Goal: Information Seeking & Learning: Understand process/instructions

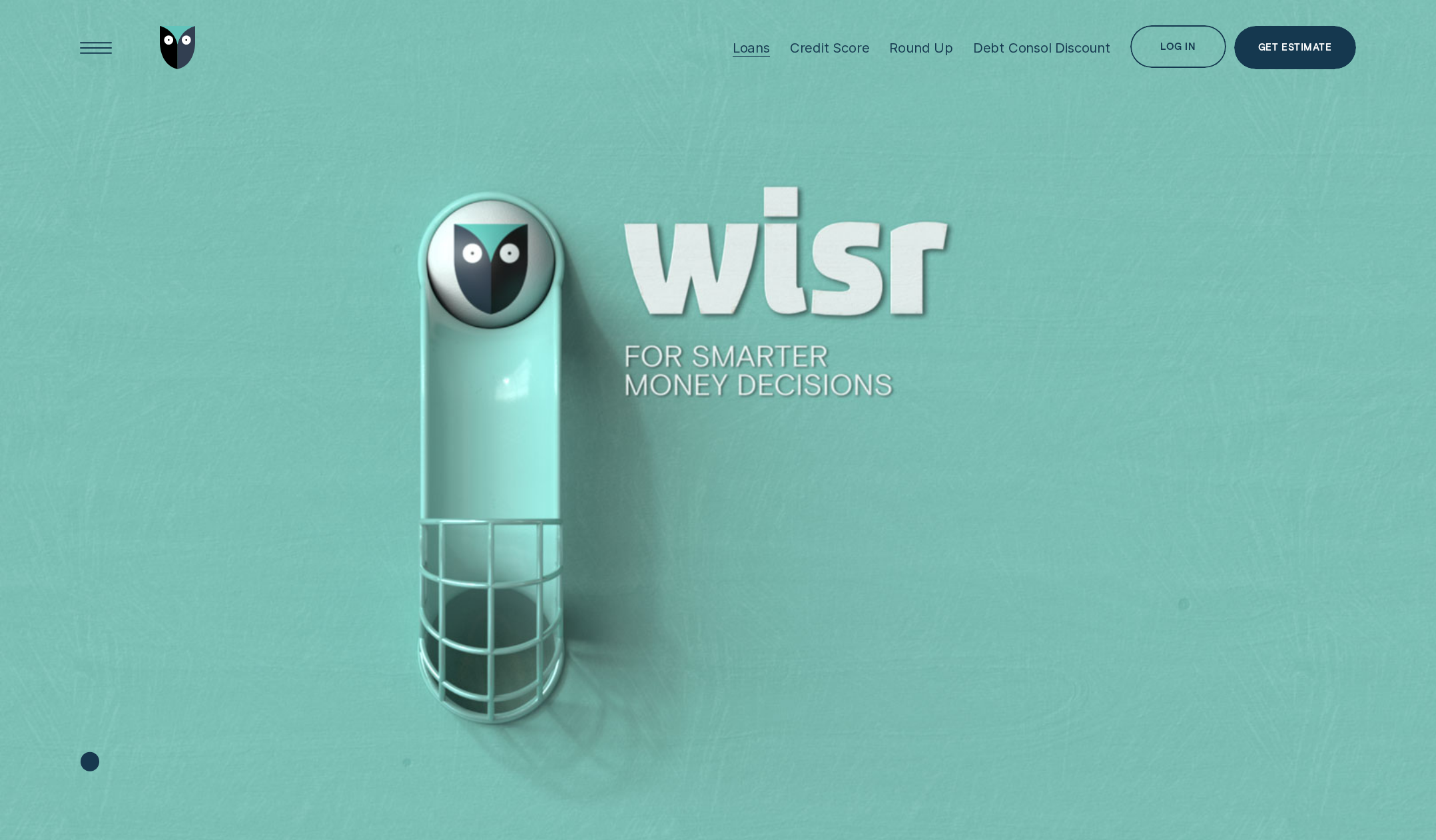
click at [755, 50] on div "Loans" at bounding box center [751, 47] width 37 height 17
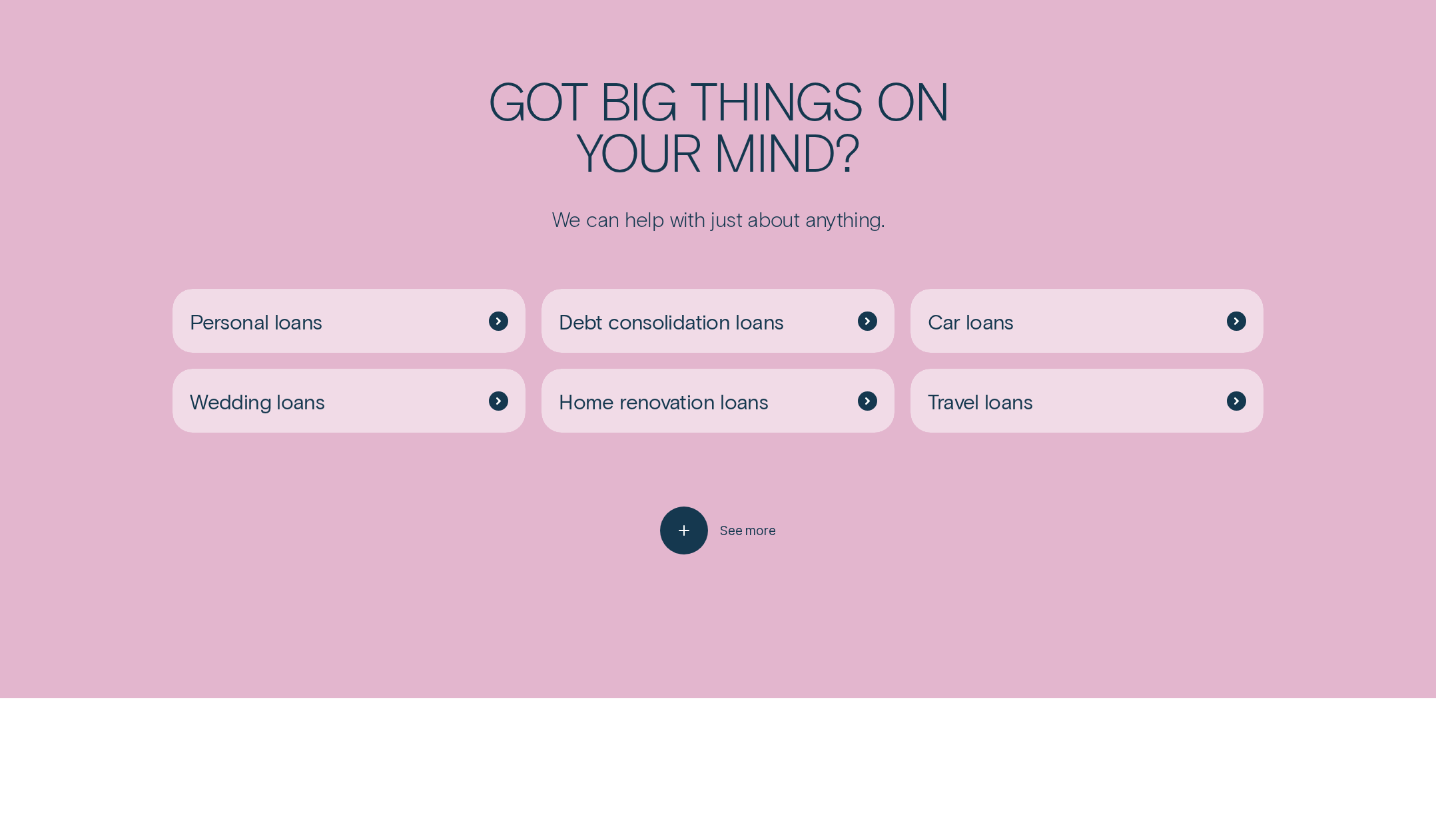
scroll to position [4050, 0]
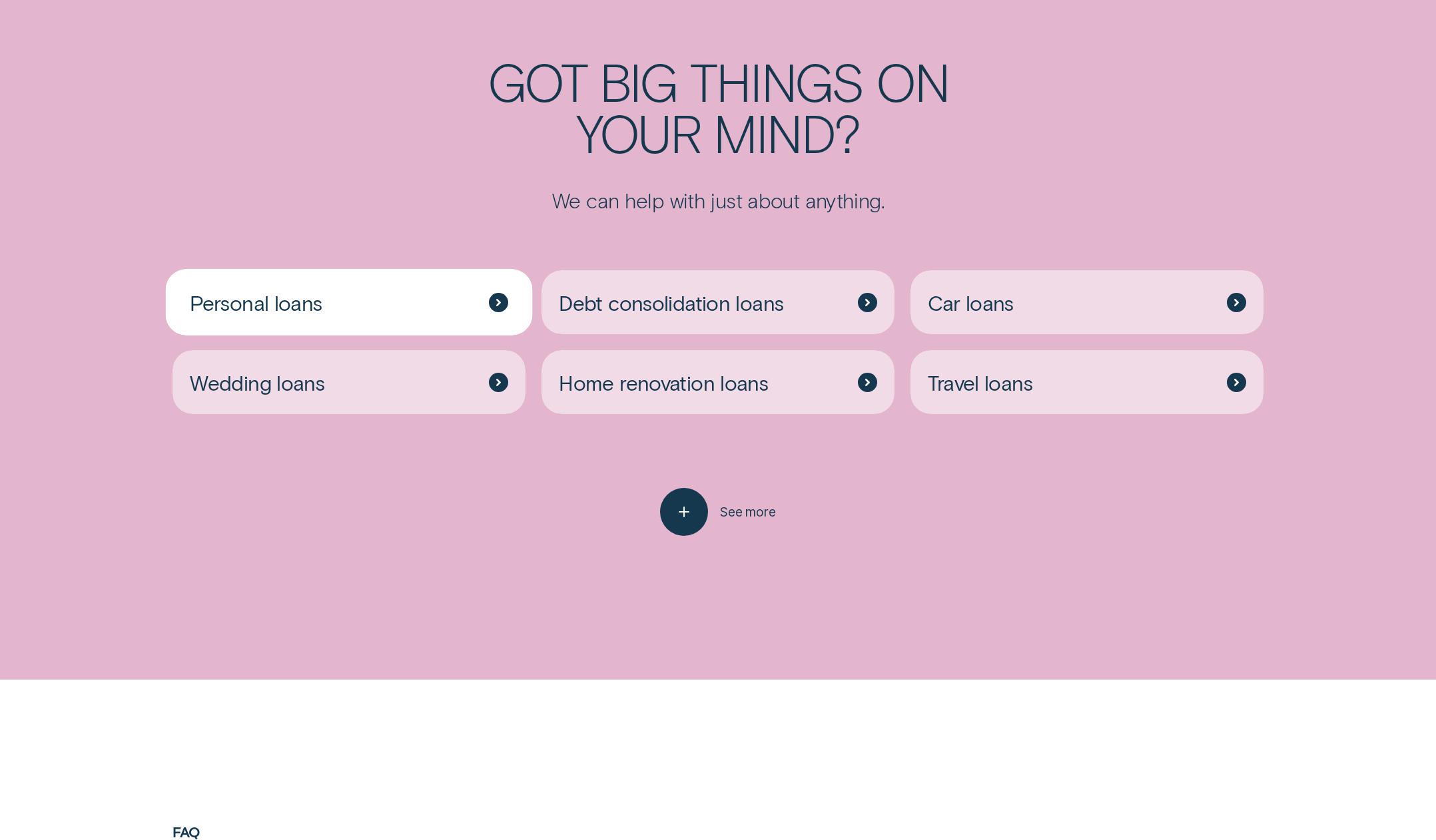
click at [276, 298] on span "Personal loans" at bounding box center [256, 302] width 132 height 26
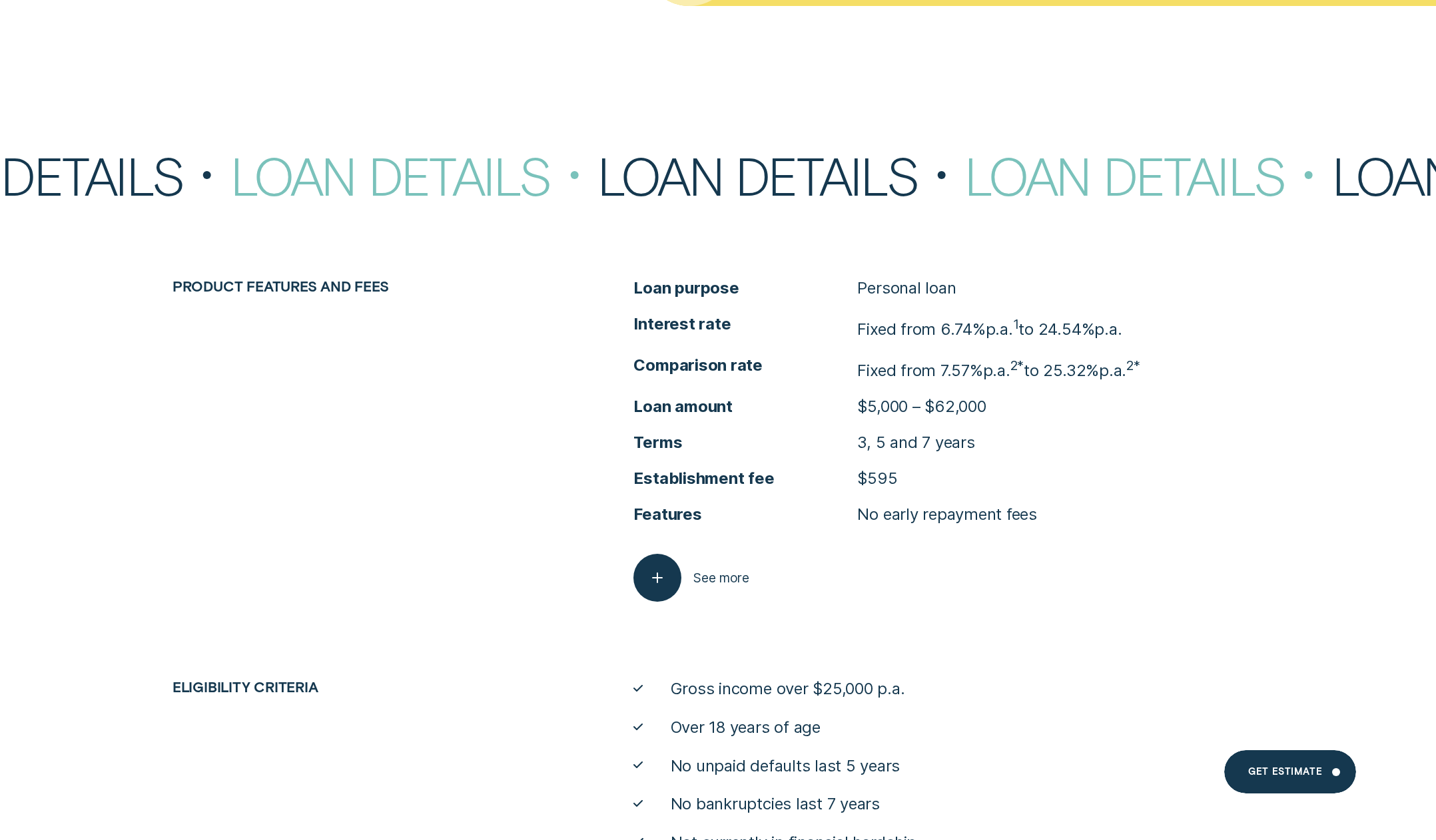
scroll to position [5887, 0]
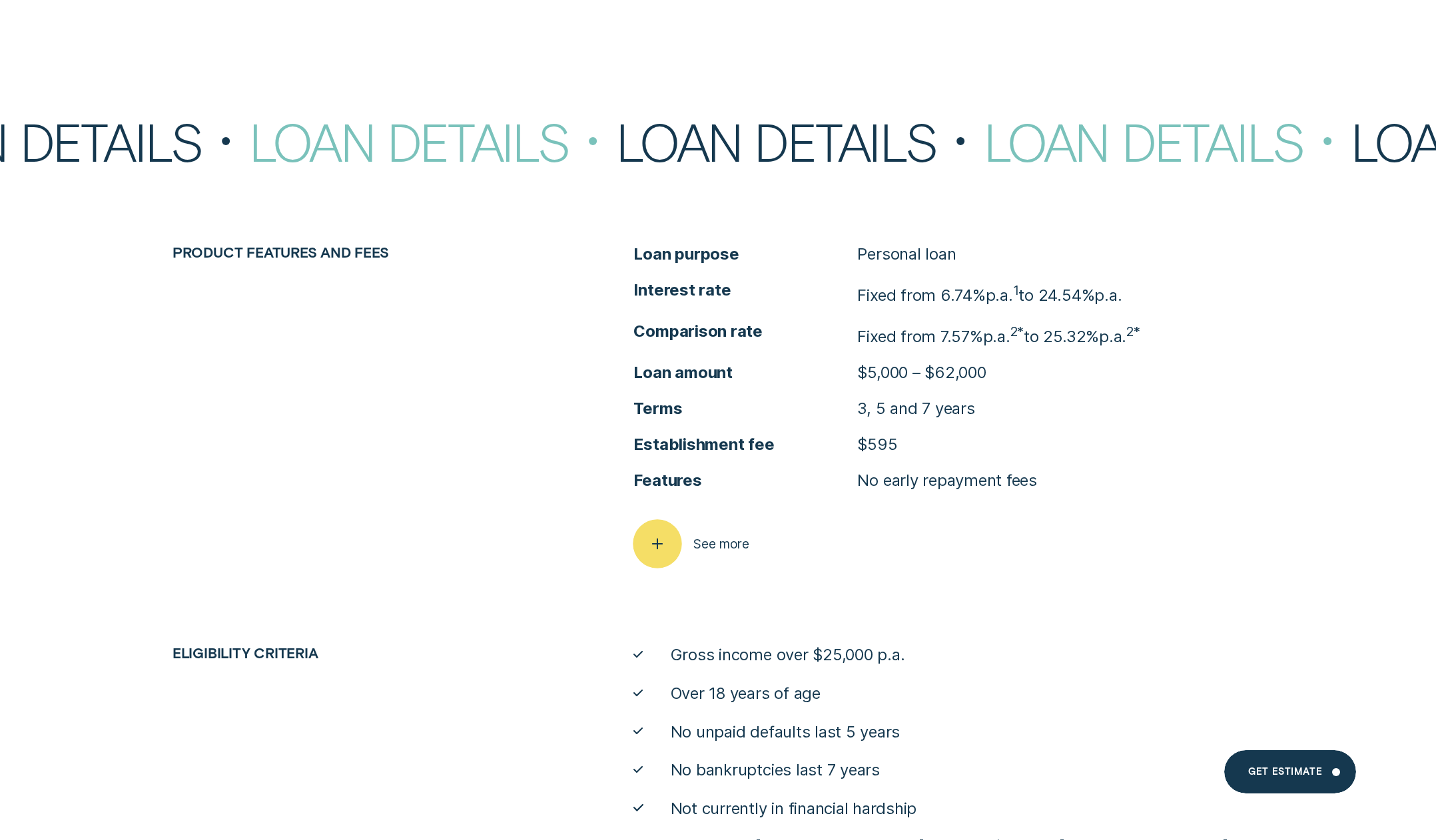
click at [647, 539] on icon "button" at bounding box center [657, 544] width 25 height 20
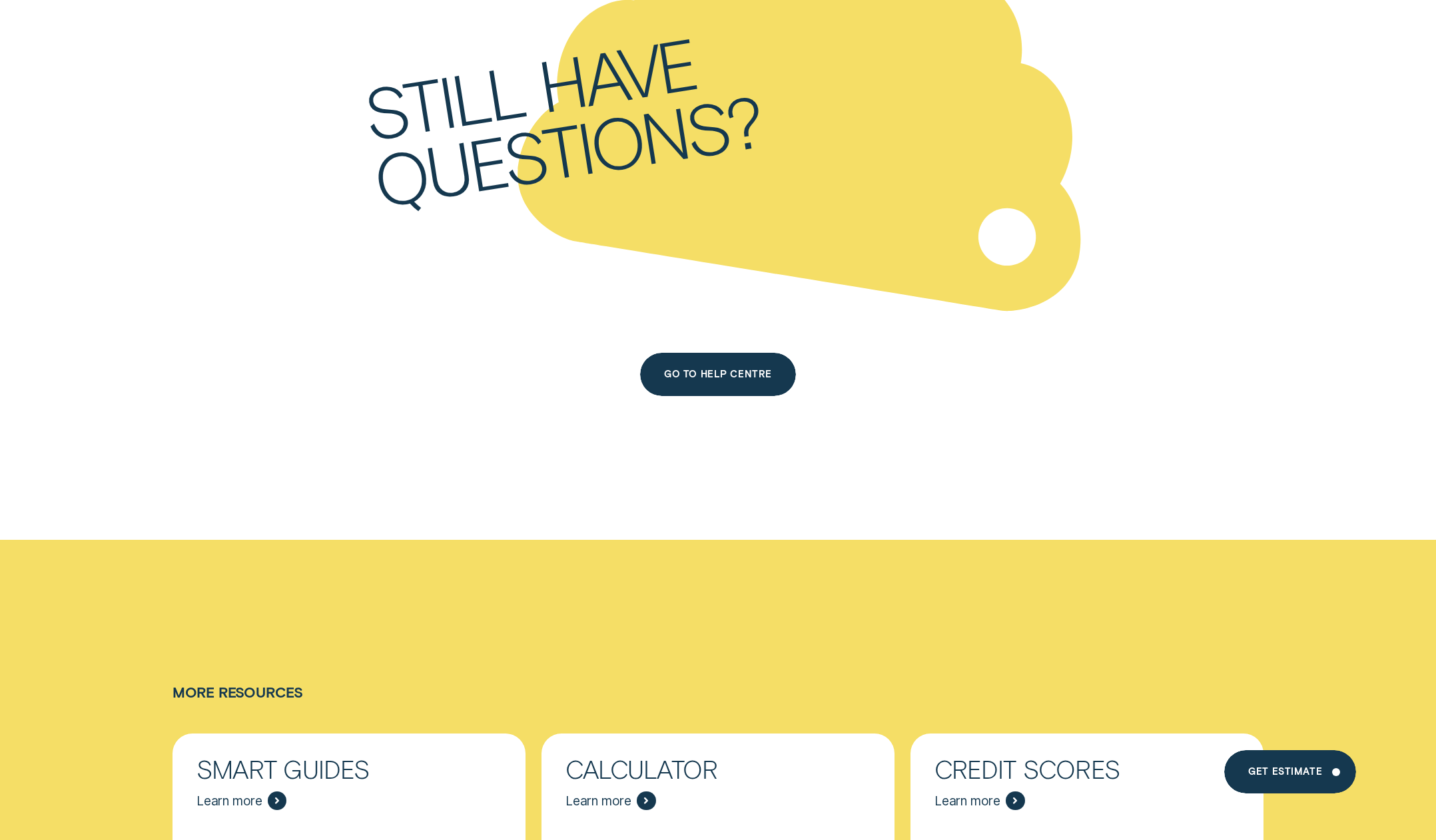
scroll to position [9532, 0]
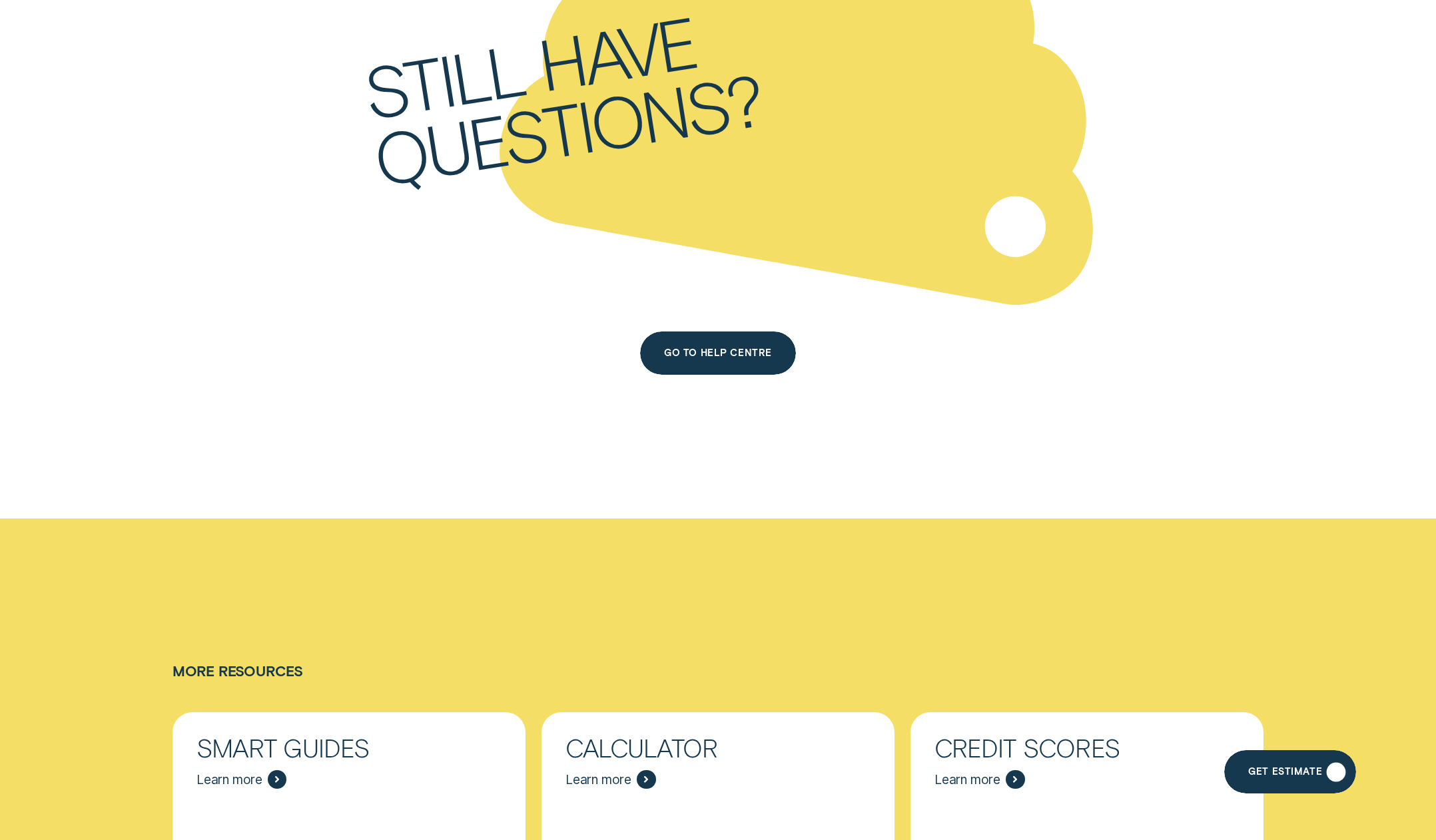
click at [1290, 772] on div "Get Estimate" at bounding box center [1285, 774] width 74 height 8
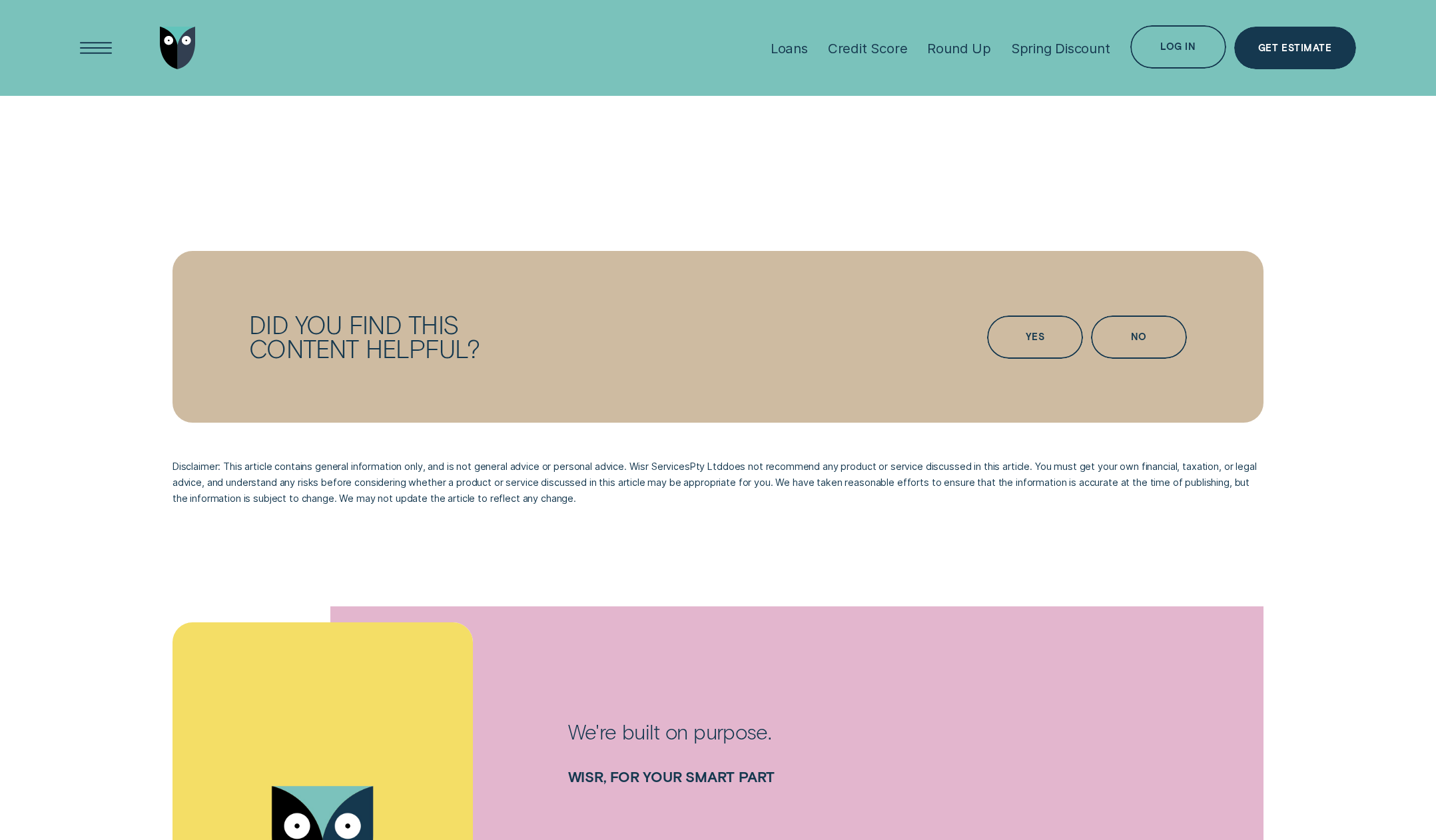
scroll to position [4449, 0]
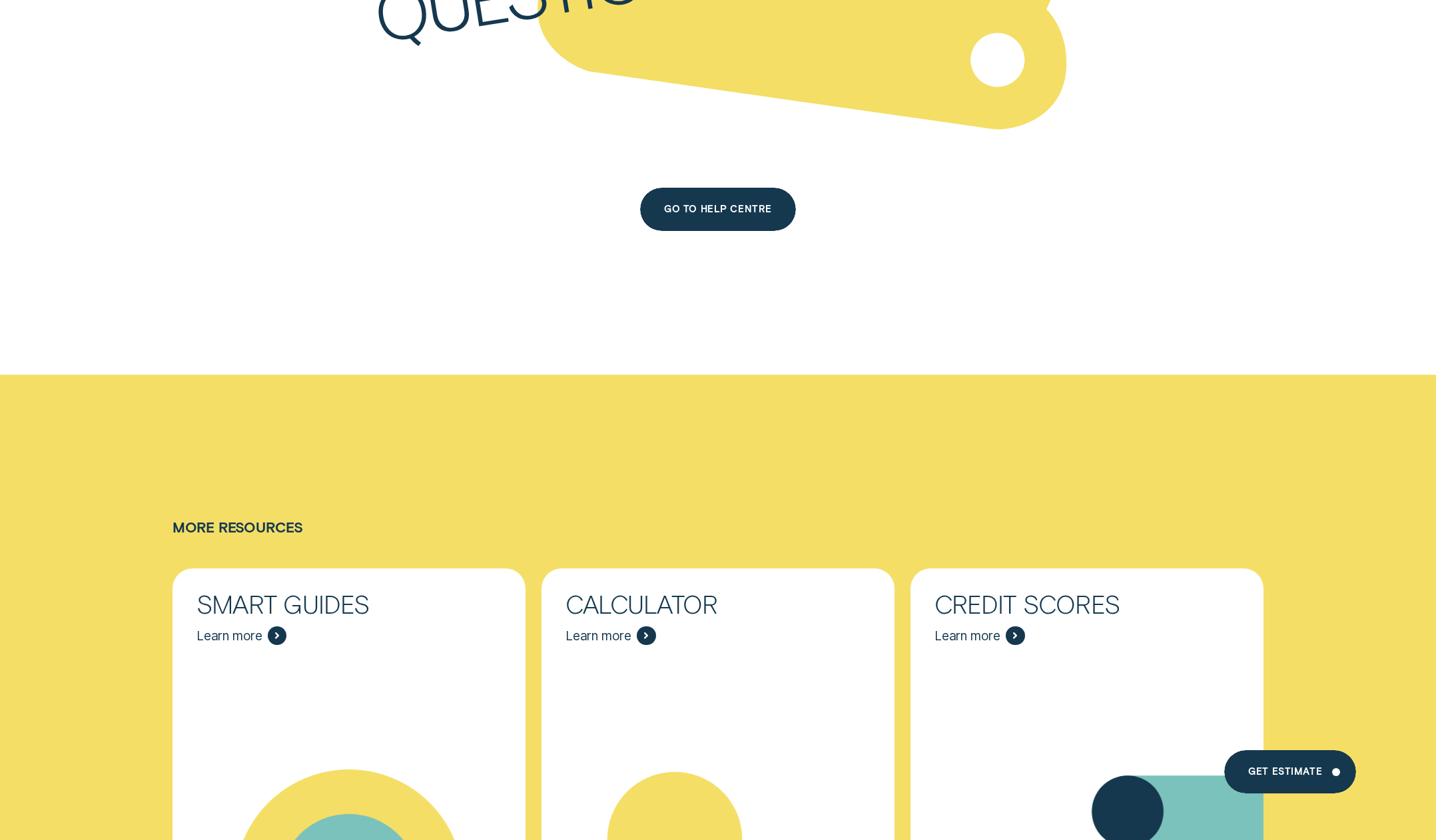
scroll to position [9395, 0]
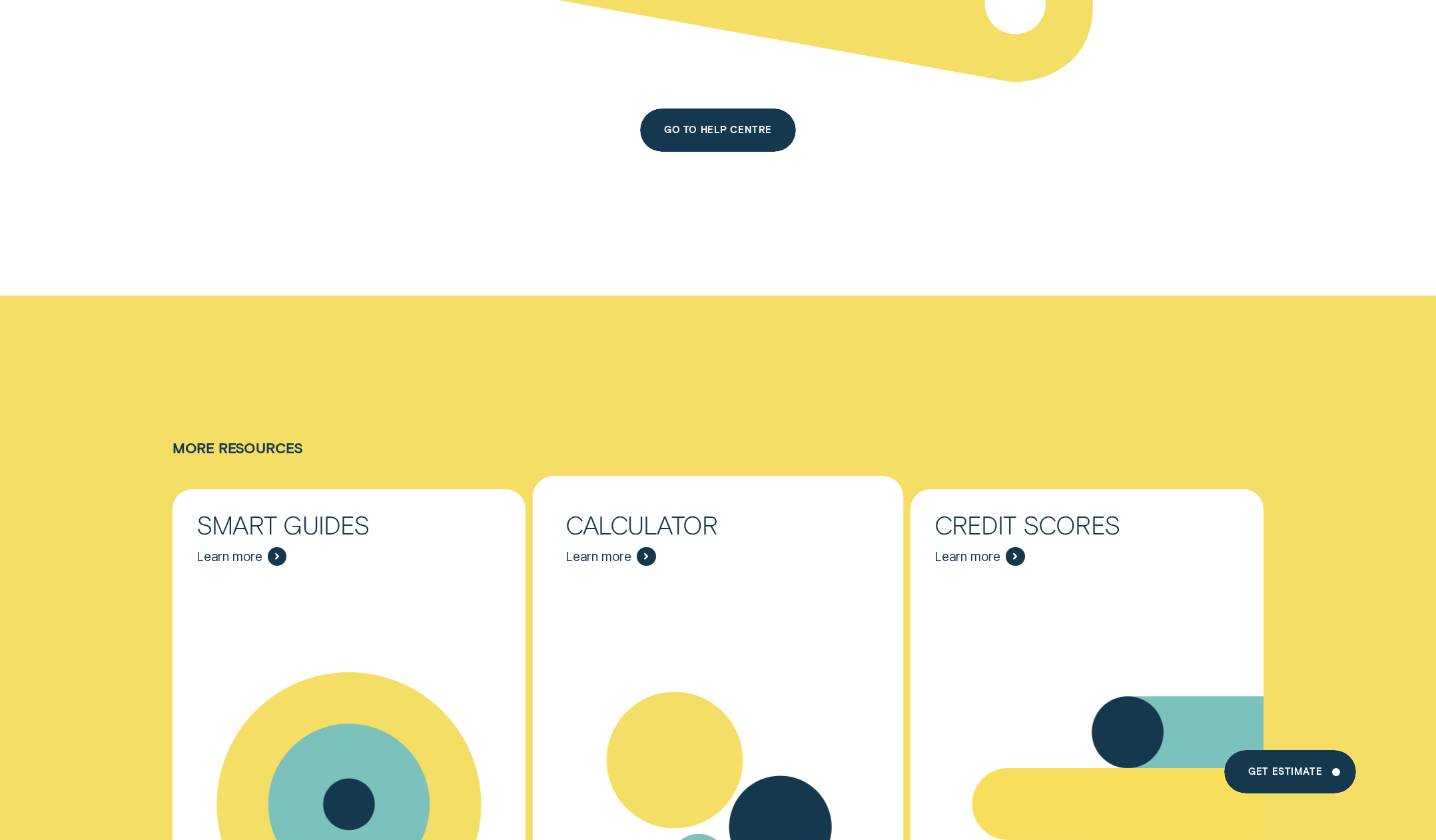
click at [606, 548] on span "Learn more" at bounding box center [598, 556] width 66 height 16
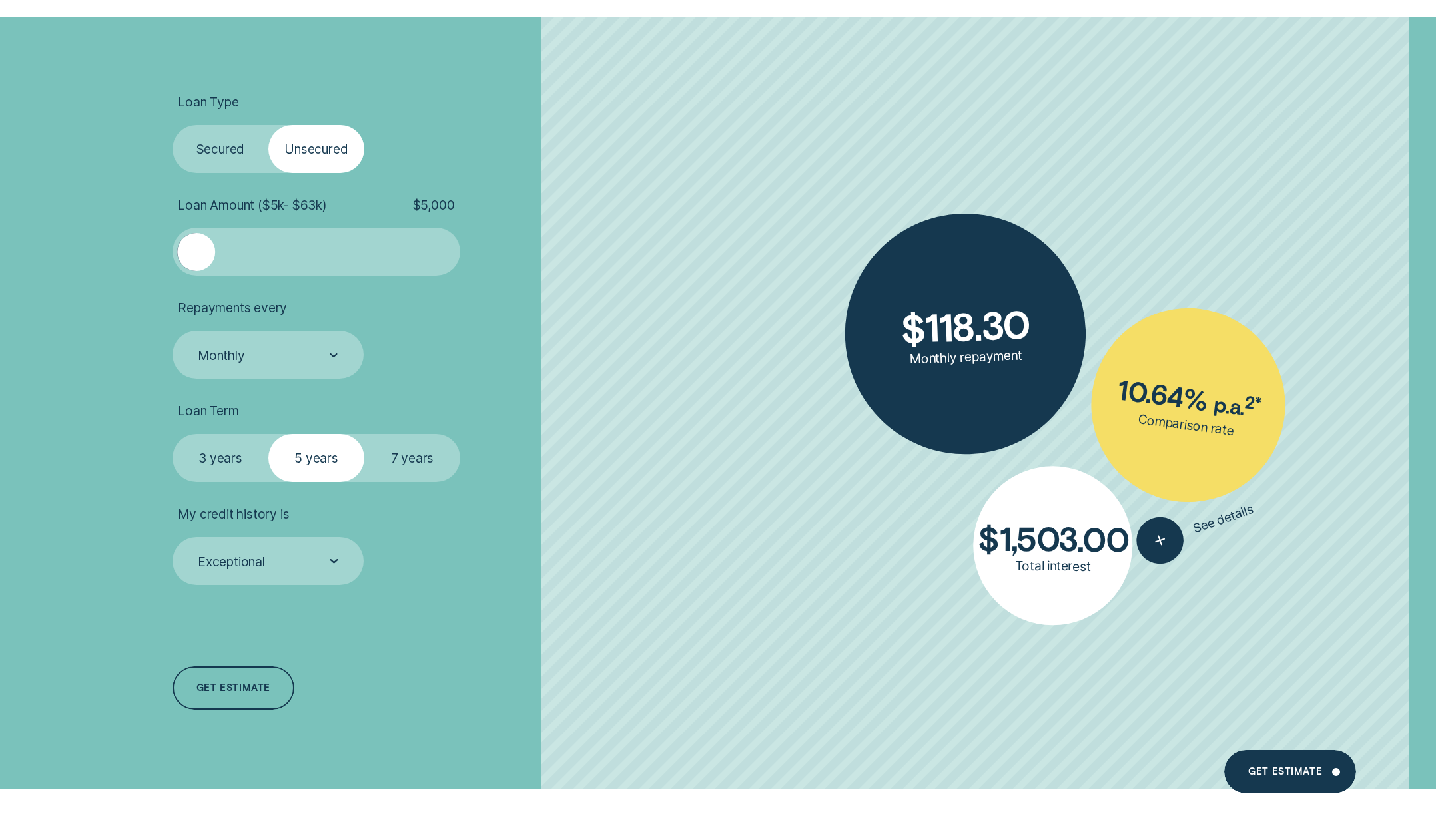
scroll to position [586, 0]
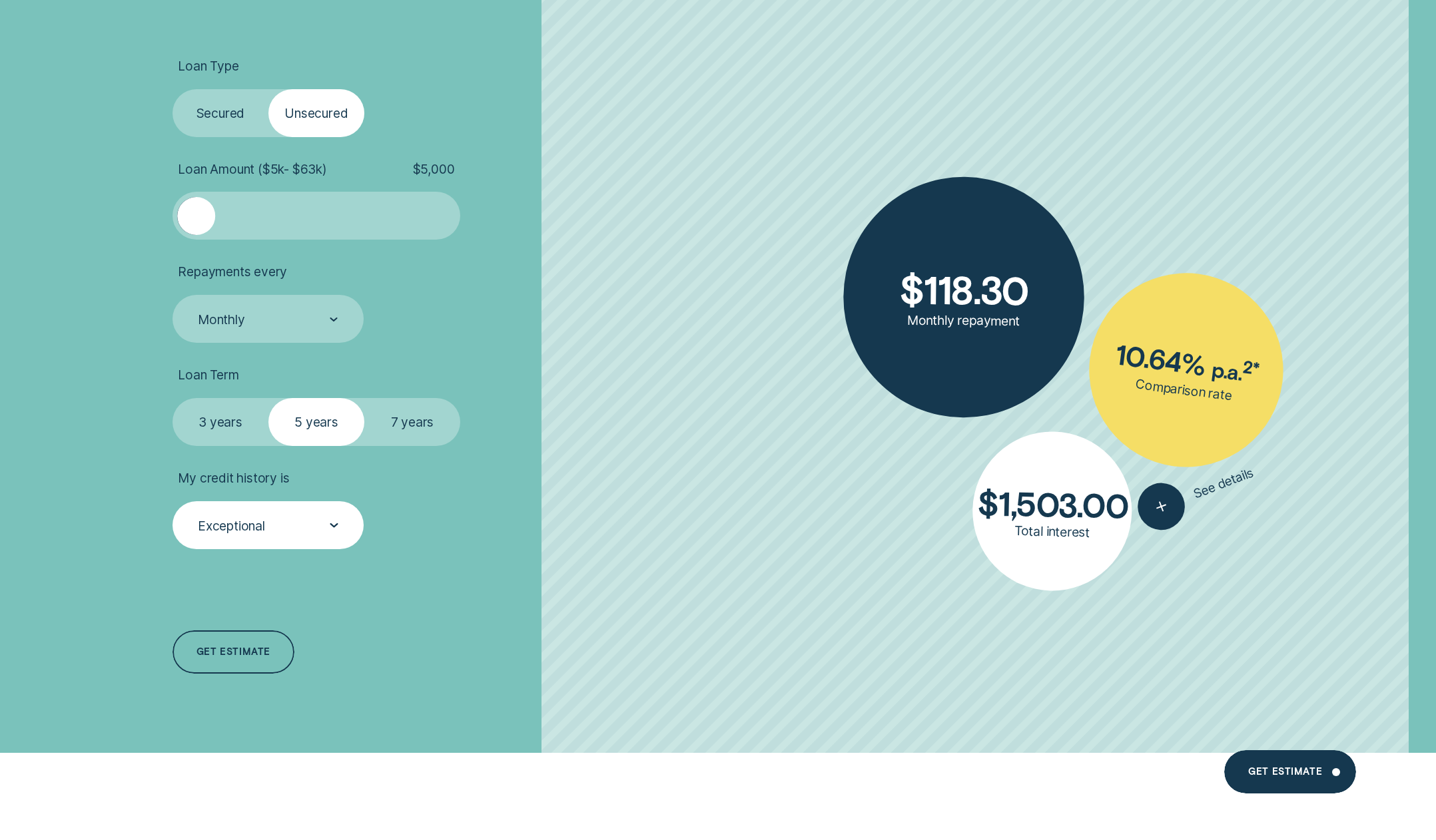
click at [242, 519] on div "Exceptional" at bounding box center [231, 526] width 67 height 16
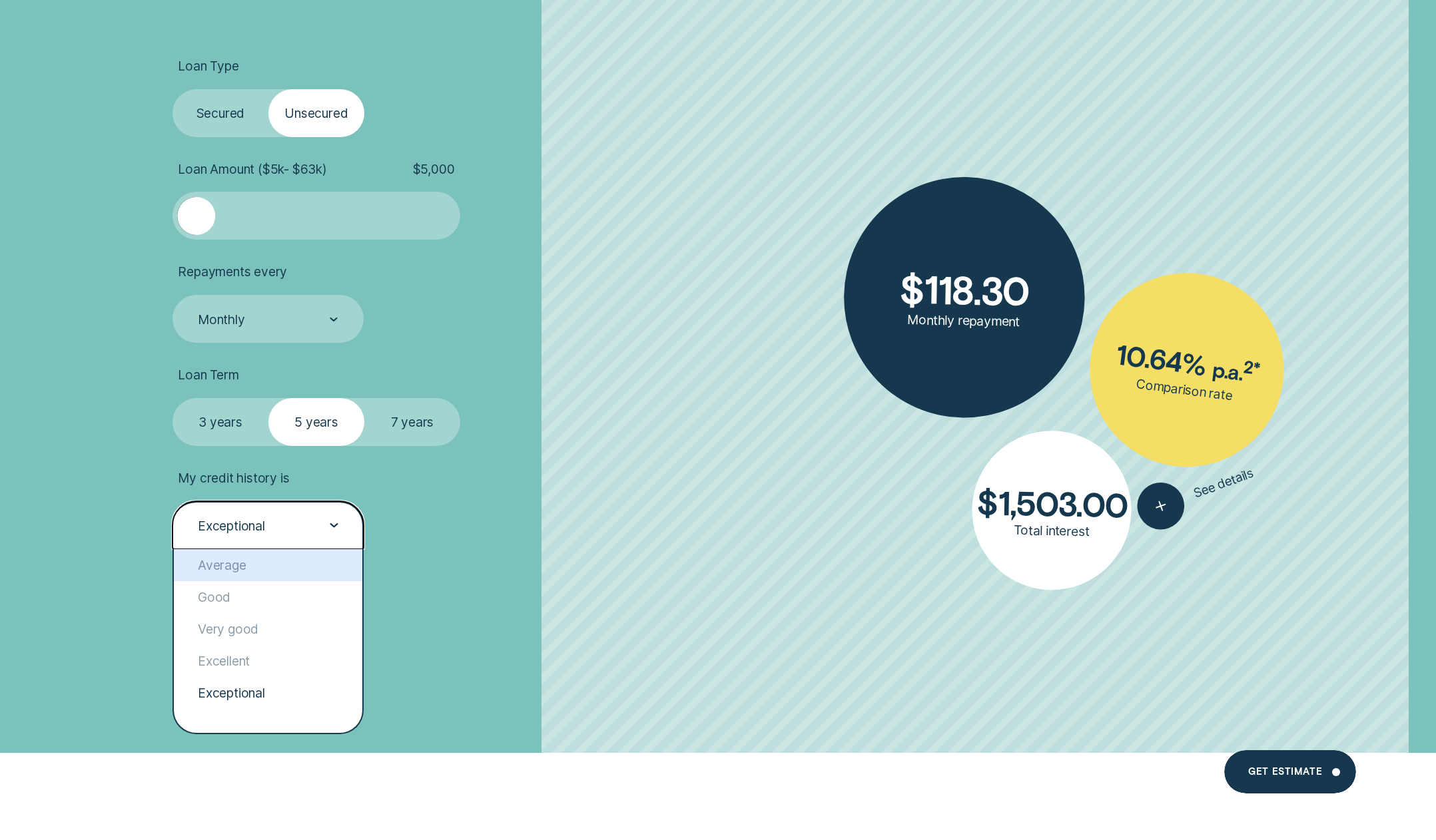
click at [234, 570] on div "Average" at bounding box center [268, 565] width 188 height 32
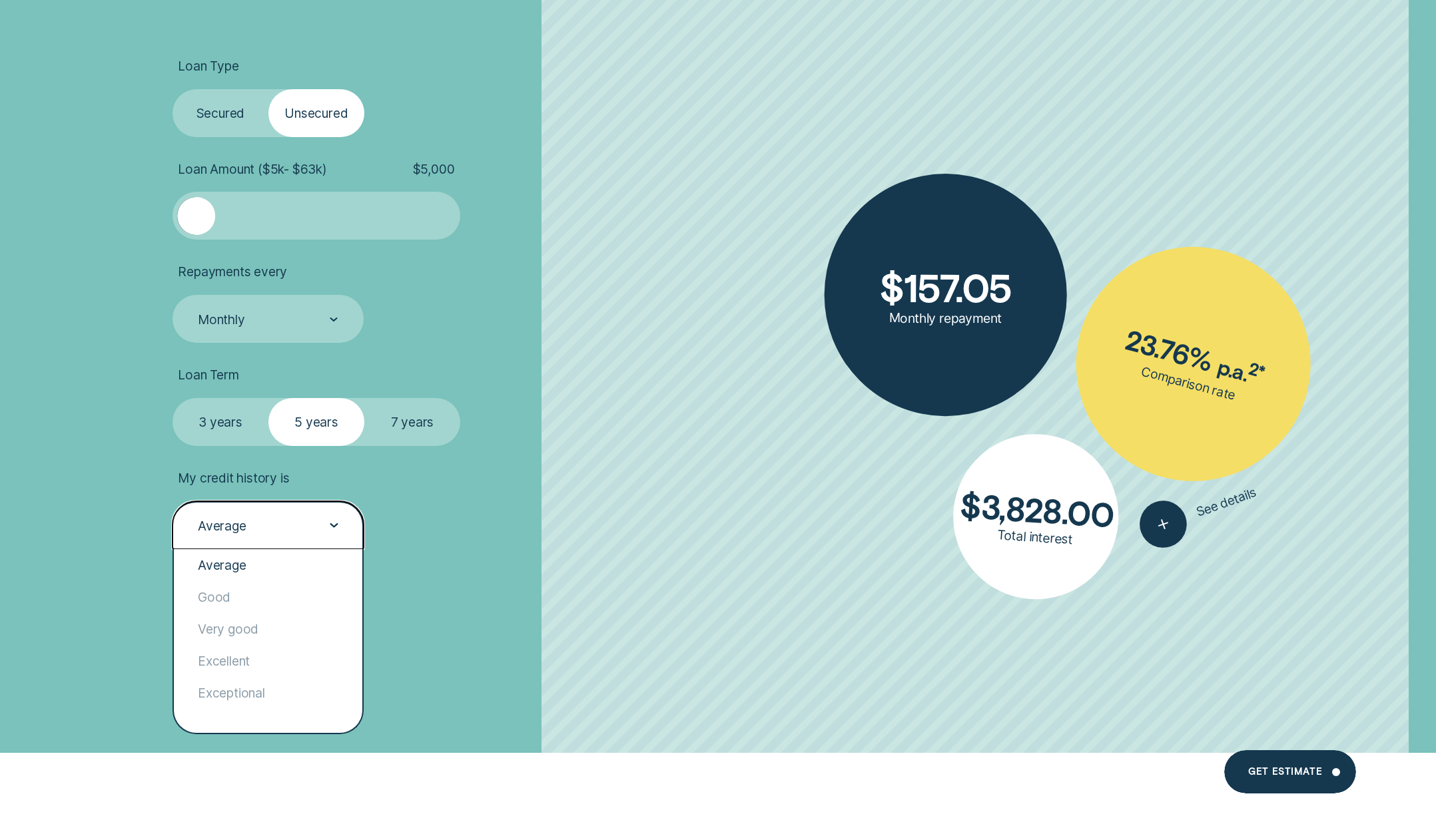
click at [231, 533] on div "Average" at bounding box center [268, 526] width 142 height 17
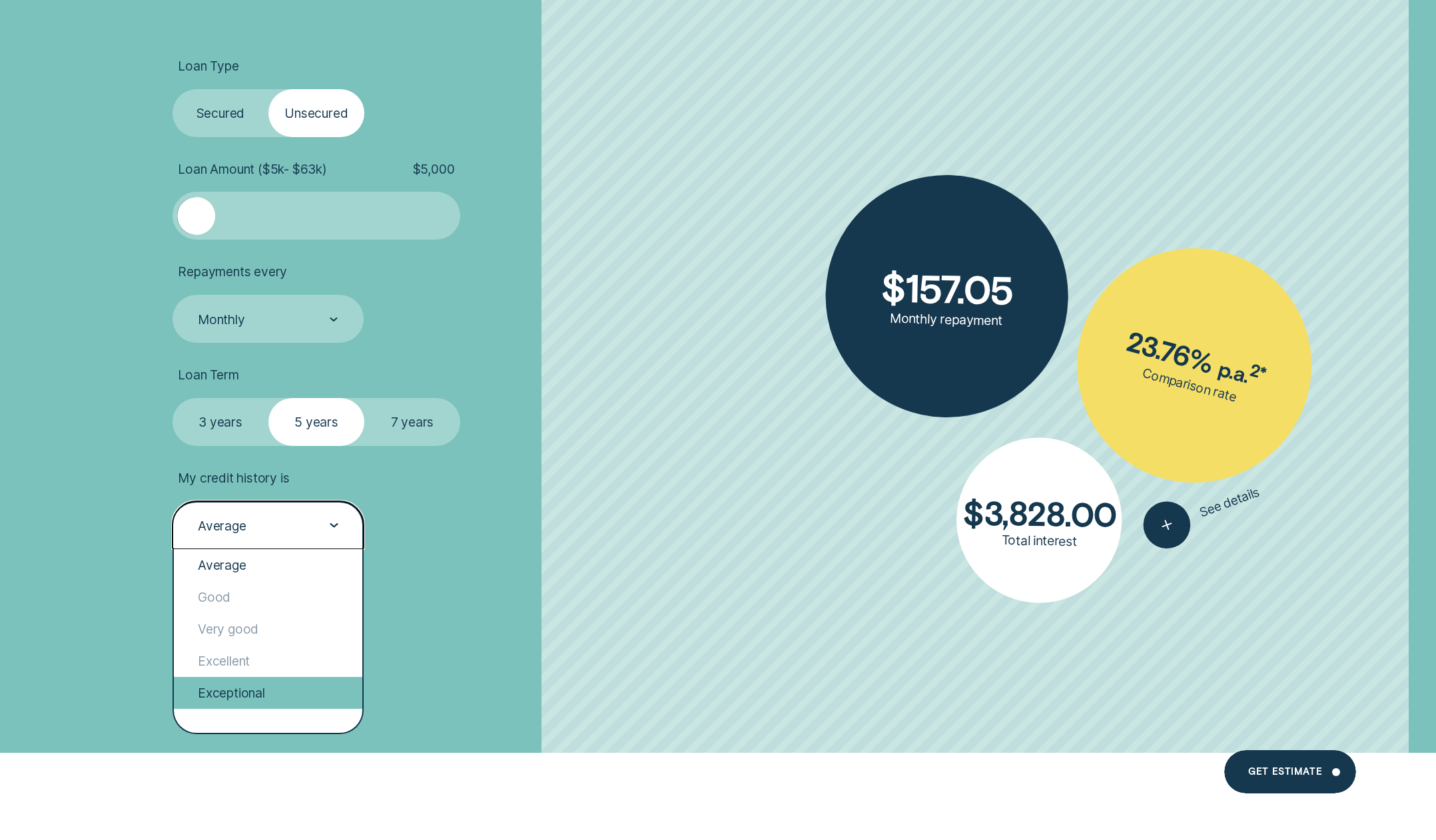
click at [226, 695] on div "Exceptional" at bounding box center [268, 693] width 188 height 32
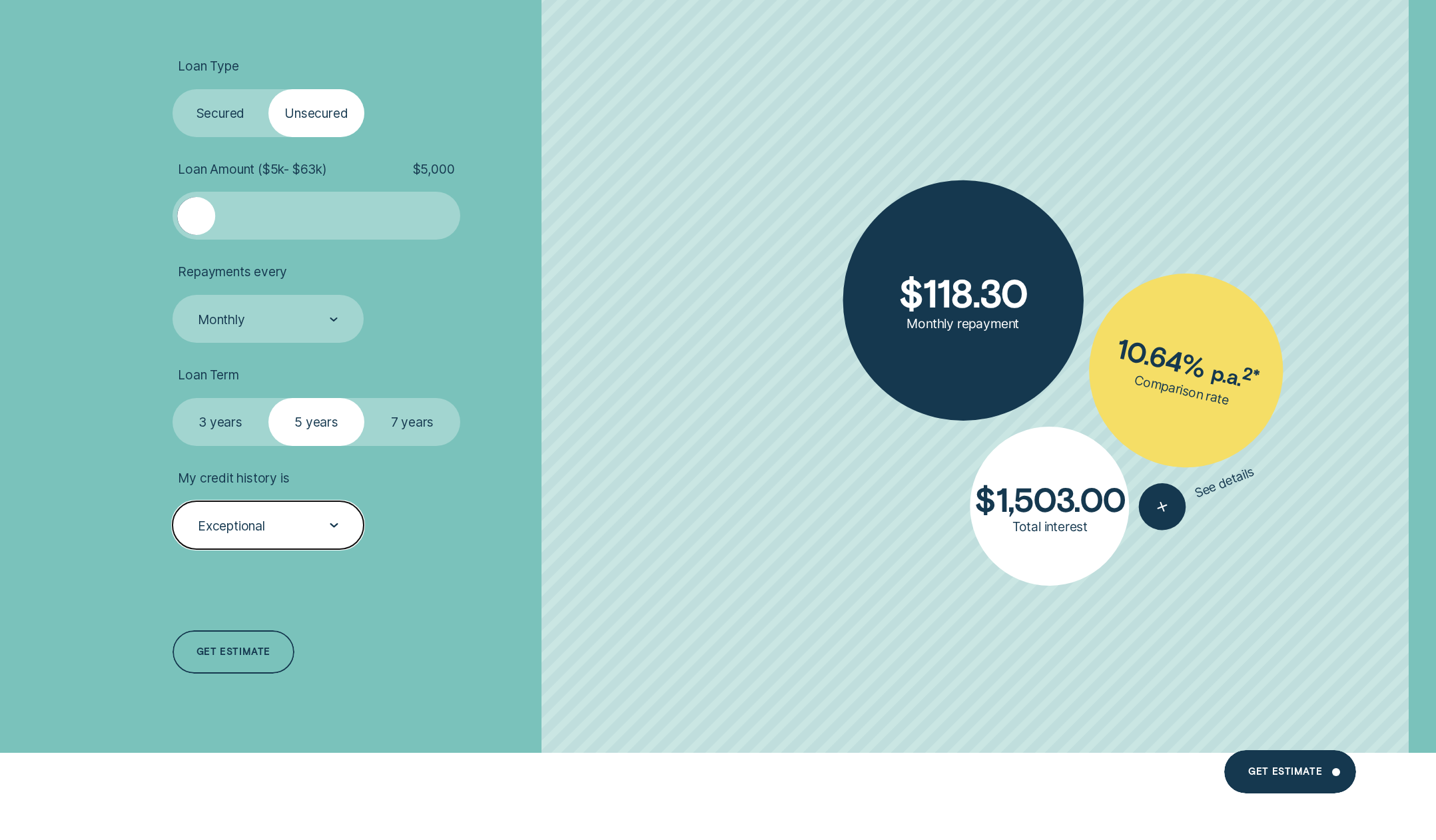
click at [237, 518] on div "Exceptional" at bounding box center [268, 526] width 142 height 17
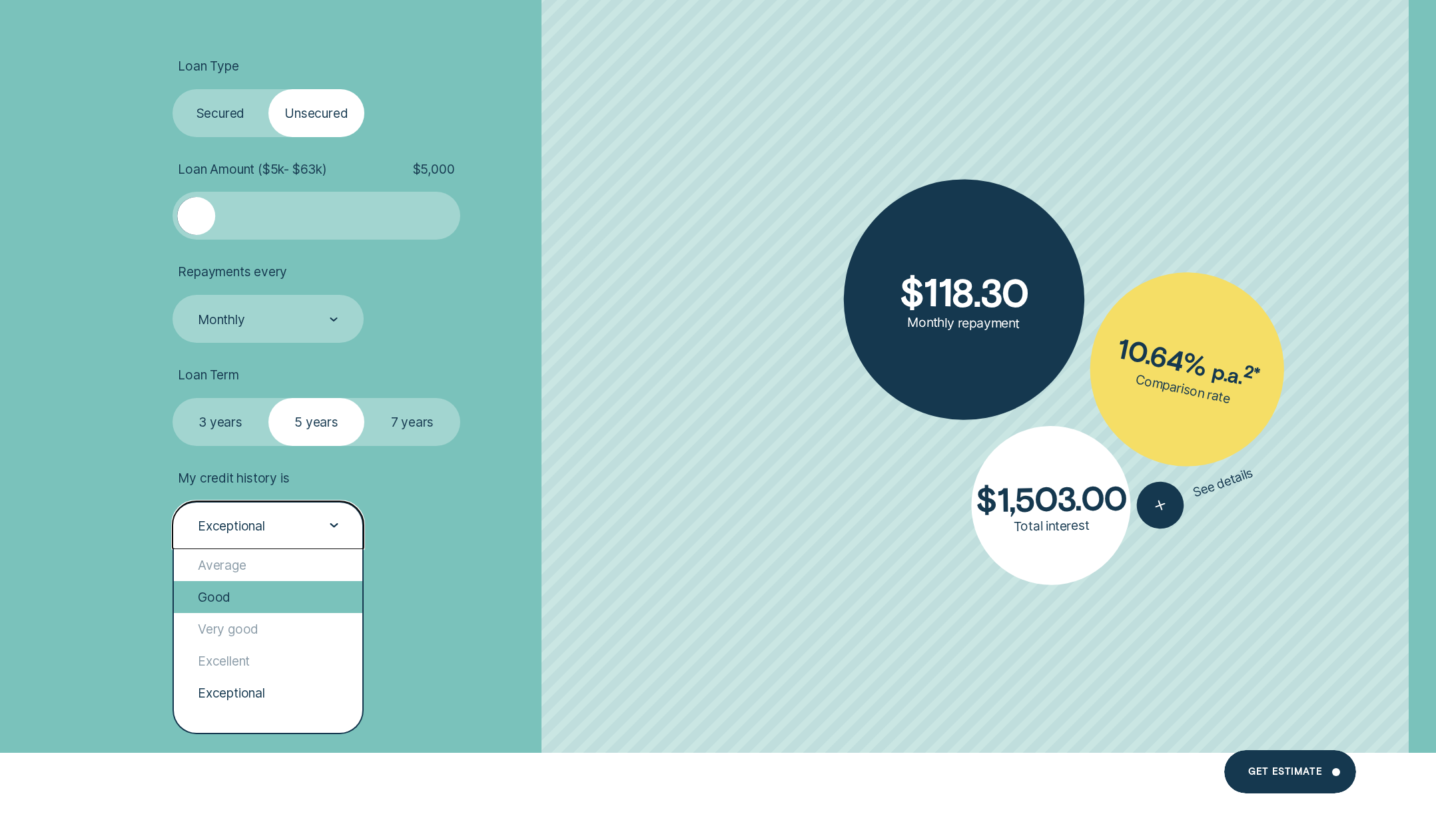
click at [229, 598] on div "Good" at bounding box center [268, 597] width 188 height 32
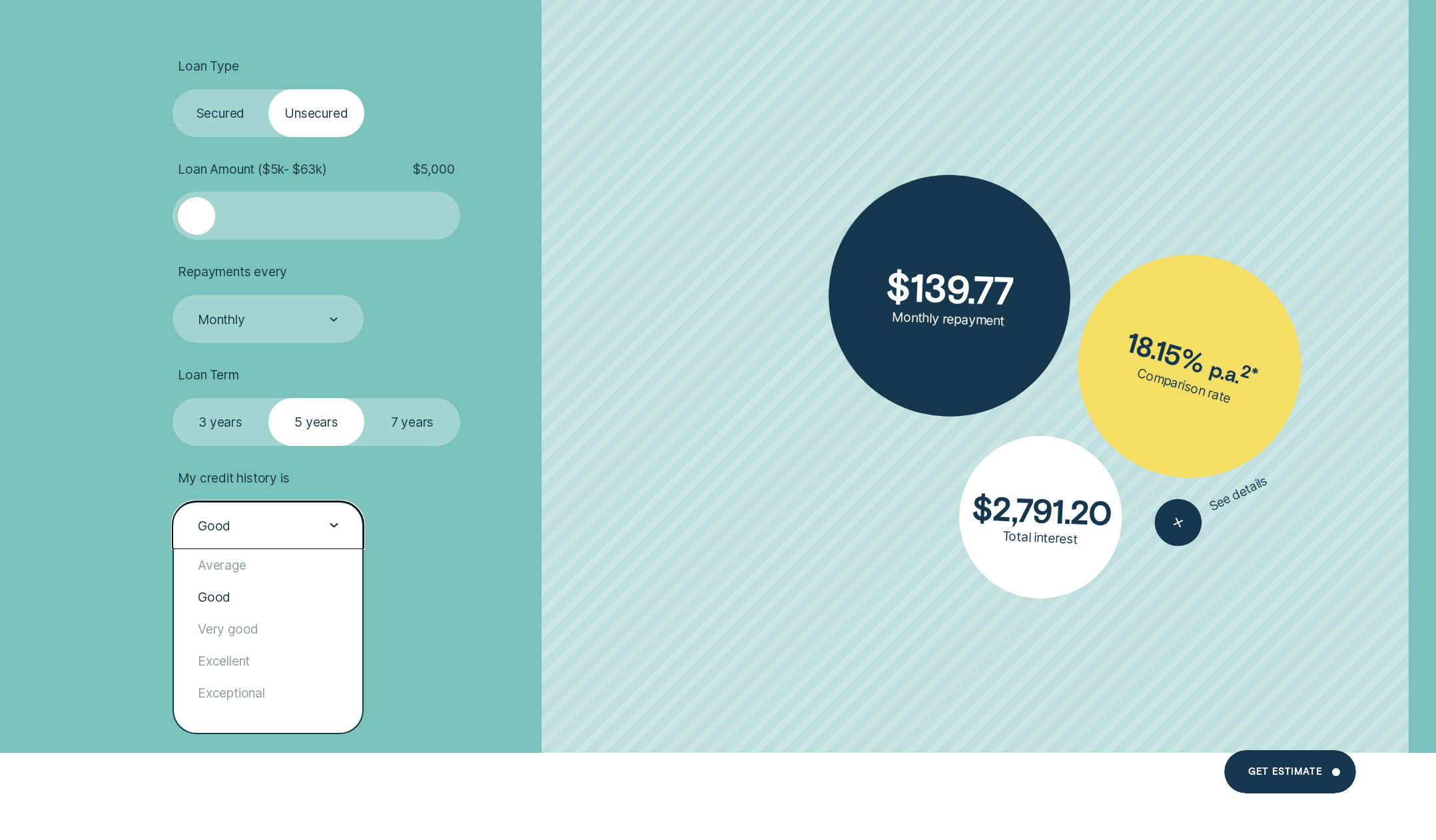
click at [256, 514] on div "Good" at bounding box center [268, 525] width 191 height 48
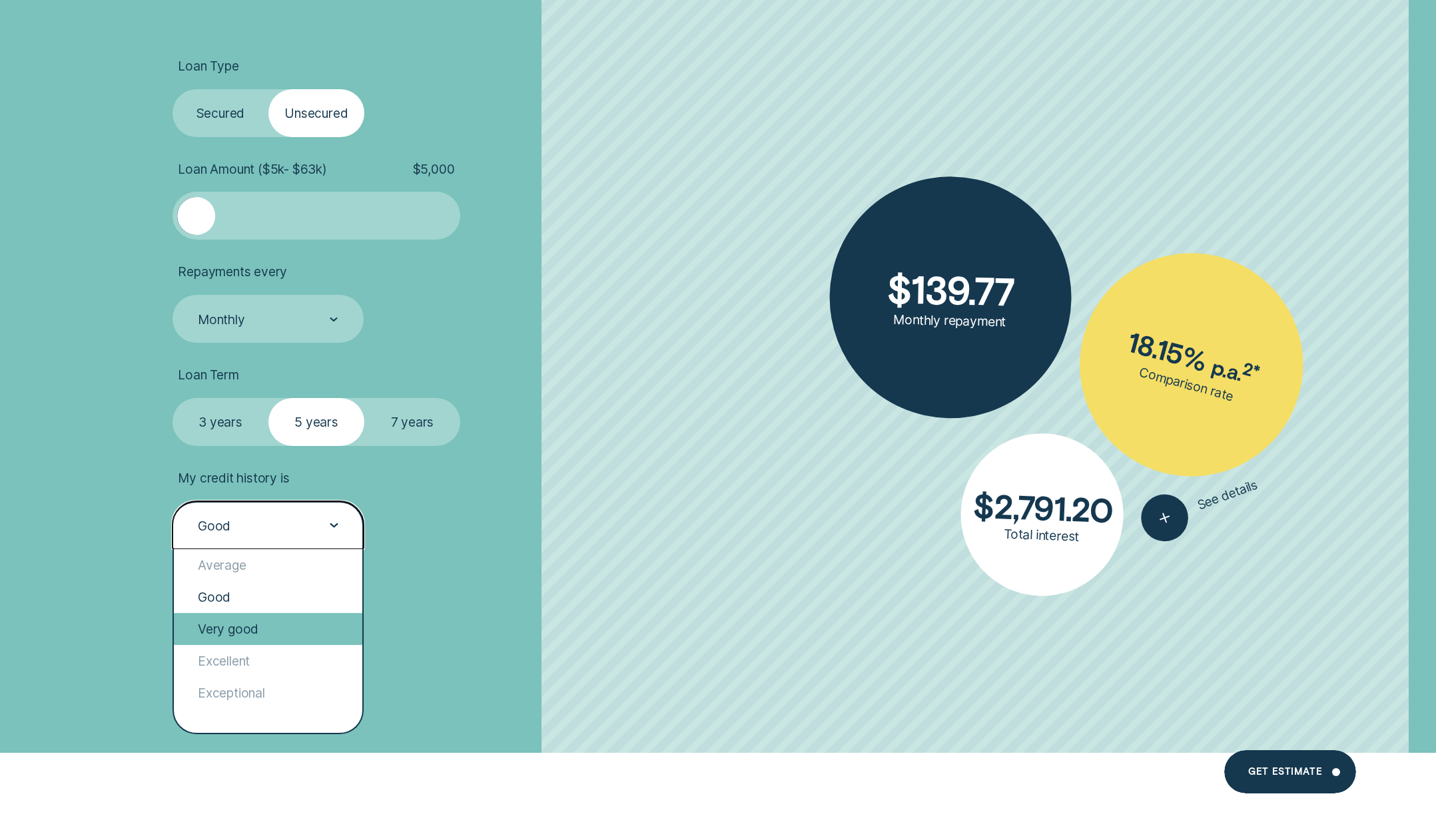
click at [233, 627] on div "Very good" at bounding box center [268, 629] width 188 height 32
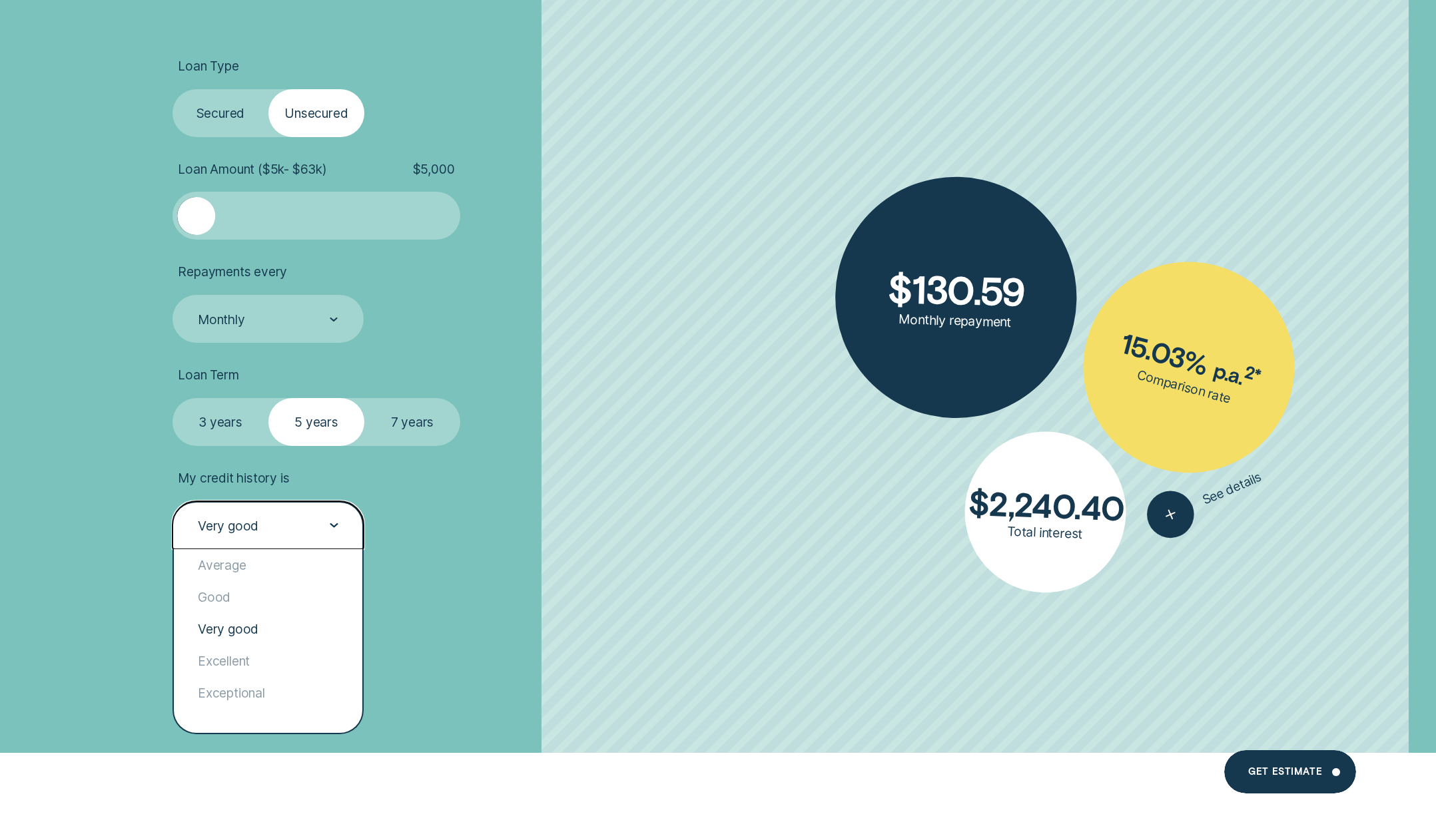
click at [206, 531] on div "Very good" at bounding box center [228, 526] width 60 height 16
click at [215, 658] on div "Excellent" at bounding box center [268, 661] width 188 height 32
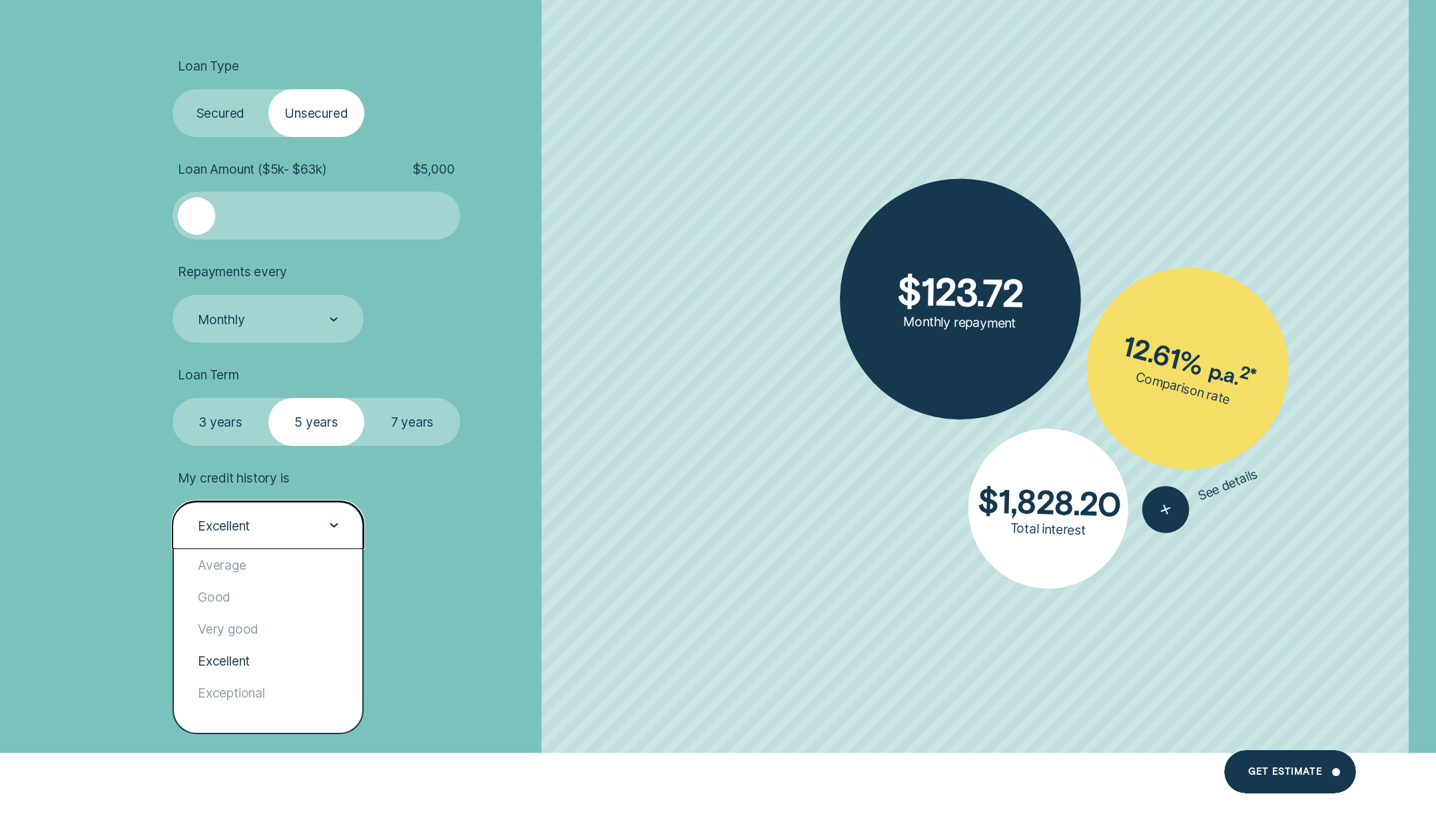
click at [219, 530] on div "Excellent" at bounding box center [223, 526] width 52 height 16
click at [515, 518] on li "My credit history is option Excellent, selected. option Excellent selected, 4 o…" at bounding box center [395, 509] width 445 height 79
click at [236, 527] on div "Excellent" at bounding box center [223, 526] width 52 height 16
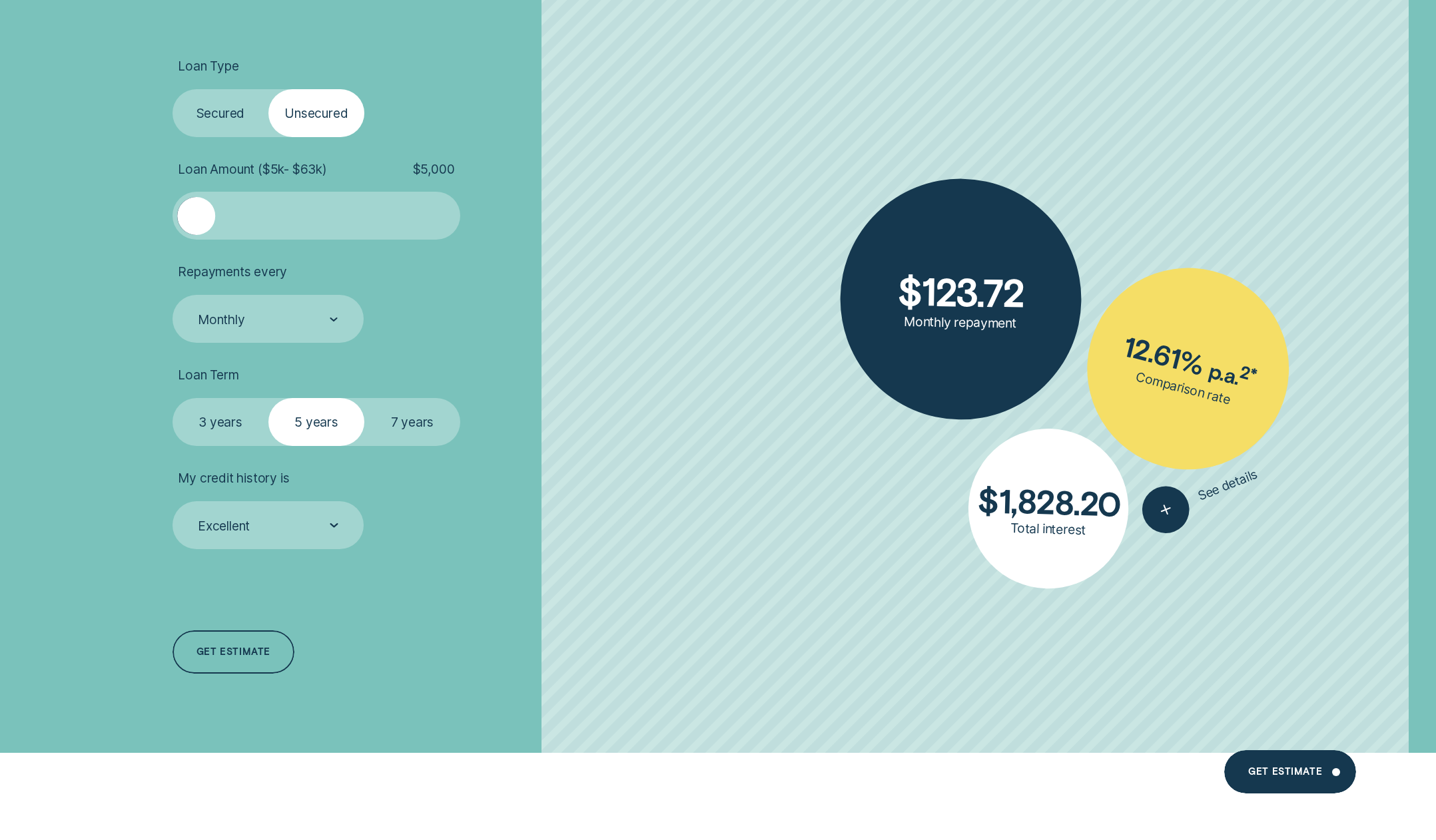
click at [559, 564] on div "Loan Type Select Loan Type Secured Unsecured Loan Amount ( $5k - $63k ) $ 5,000…" at bounding box center [395, 367] width 461 height 772
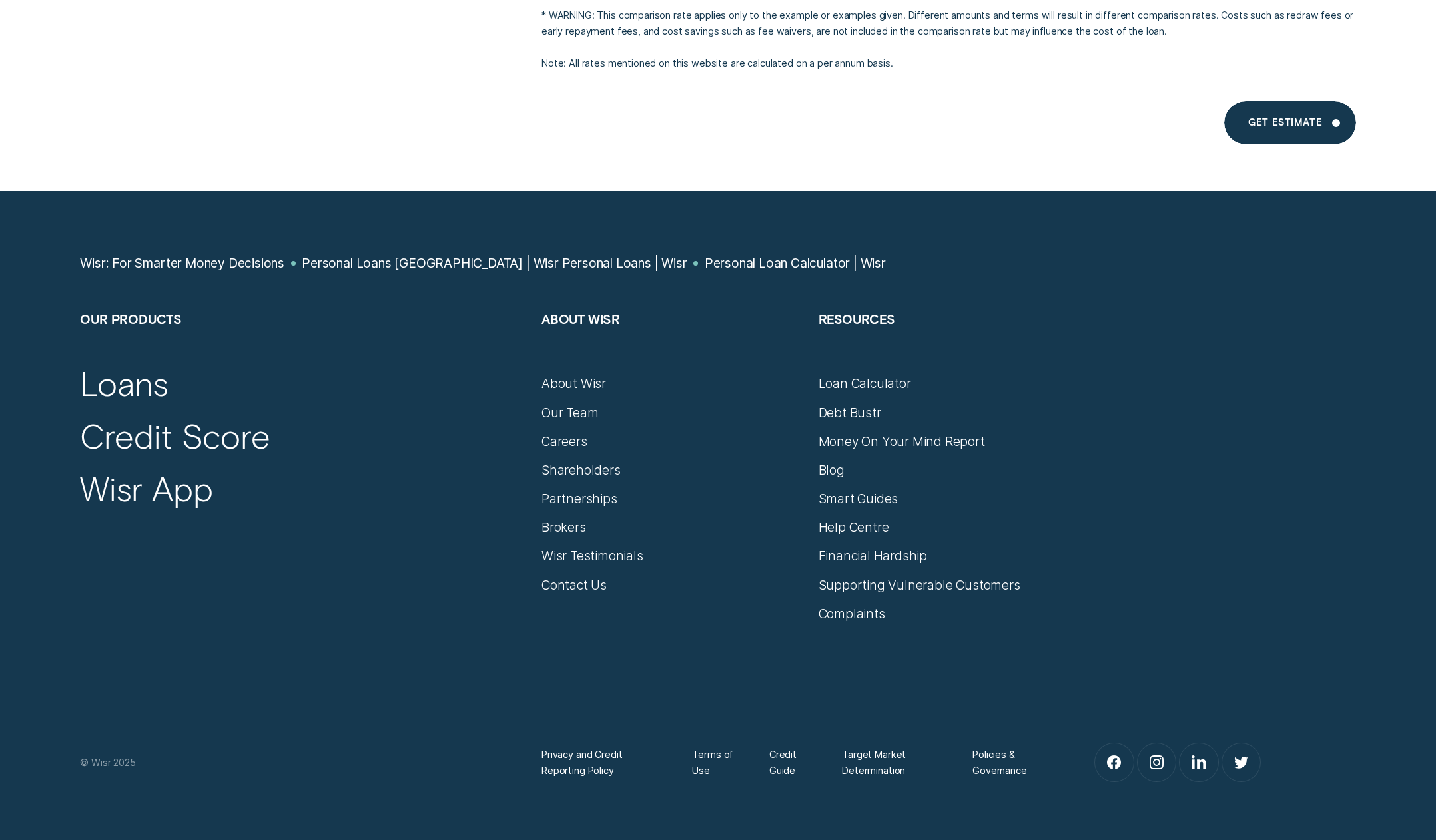
scroll to position [5197, 0]
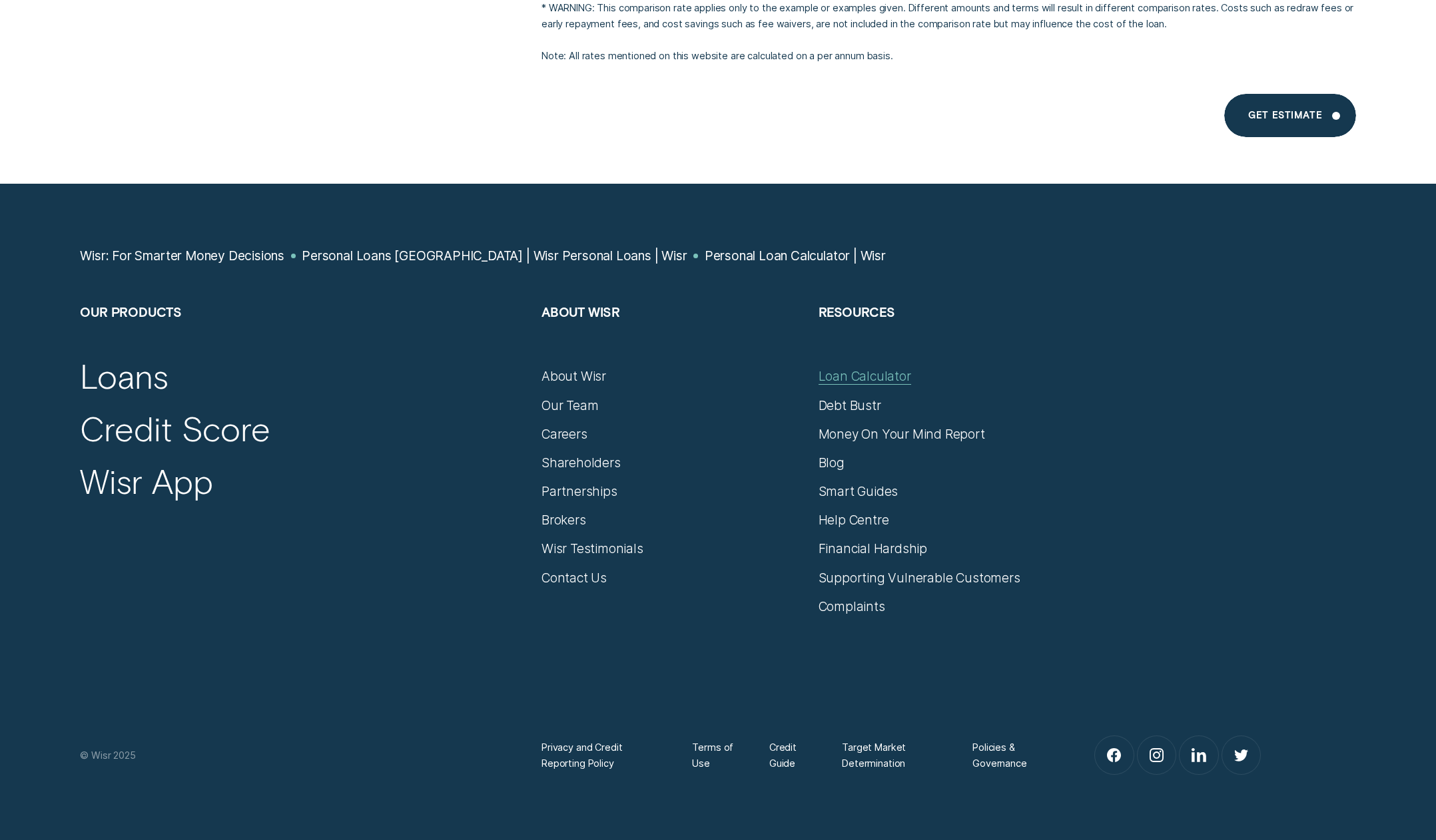
click at [848, 373] on div "Loan Calculator" at bounding box center [865, 376] width 93 height 16
